Goal: Transaction & Acquisition: Obtain resource

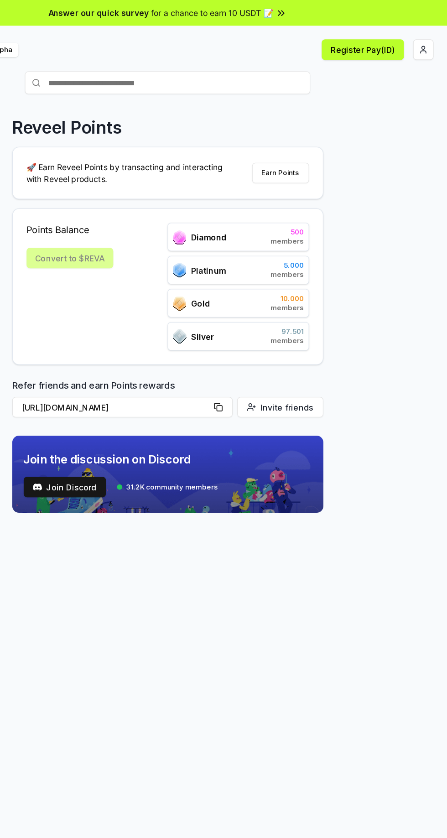
click at [392, 41] on button "Register Pay(ID)" at bounding box center [380, 39] width 66 height 16
click at [383, 43] on button "Register Pay(ID)" at bounding box center [380, 39] width 66 height 16
click at [378, 38] on button "Register Pay(ID)" at bounding box center [380, 39] width 66 height 16
click at [393, 39] on button "Register Pay(ID)" at bounding box center [380, 39] width 66 height 16
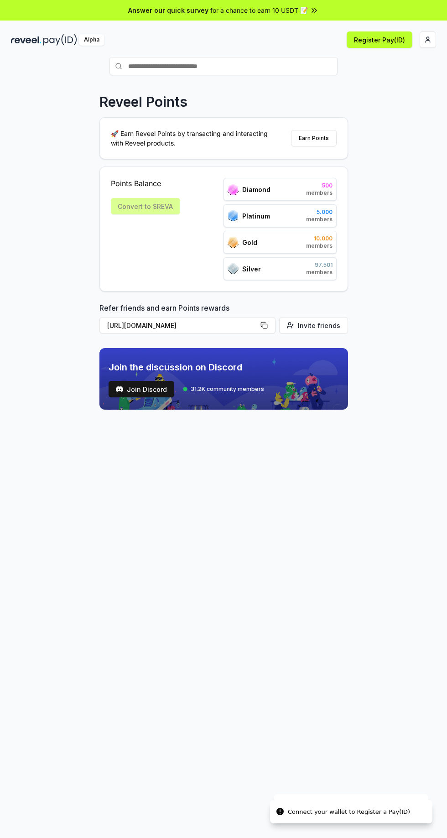
click at [430, 37] on html "Answer our quick survey for a chance to earn 10 USDT 📝 Alpha Register Pay(ID) C…" at bounding box center [223, 419] width 447 height 838
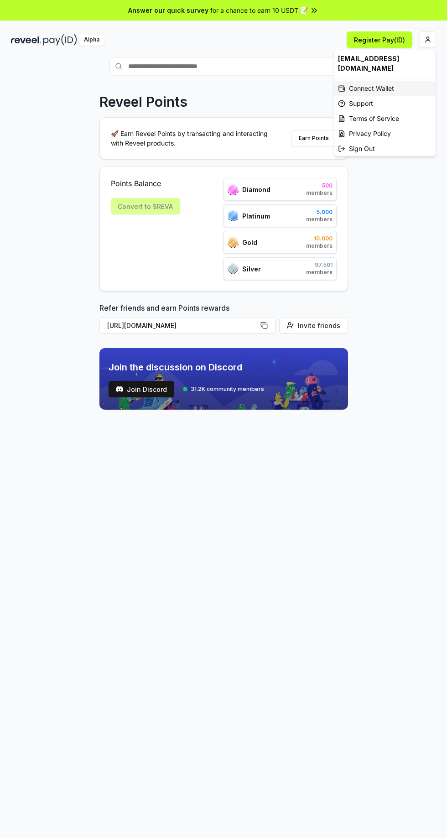
click at [390, 88] on div "Connect Wallet" at bounding box center [384, 88] width 101 height 15
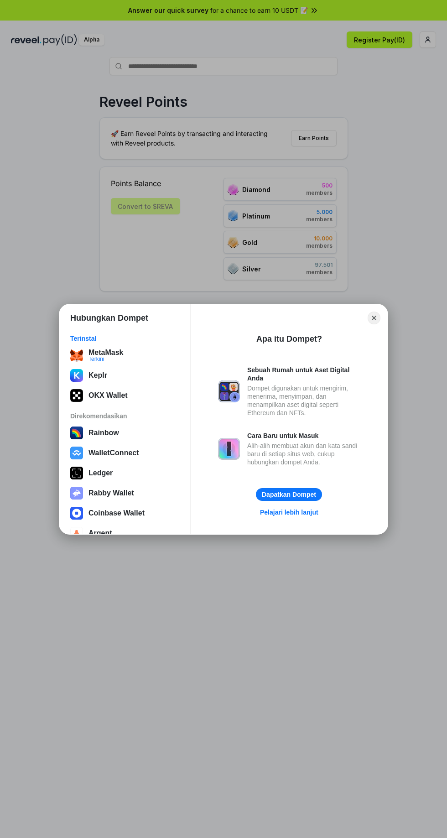
click at [107, 188] on div "Hubungkan Dompet Terinstal MetaMask Terkini Keplr OKX Wallet Direkomendasikan R…" at bounding box center [223, 419] width 629 height 1020
